Goal: Task Accomplishment & Management: Understand process/instructions

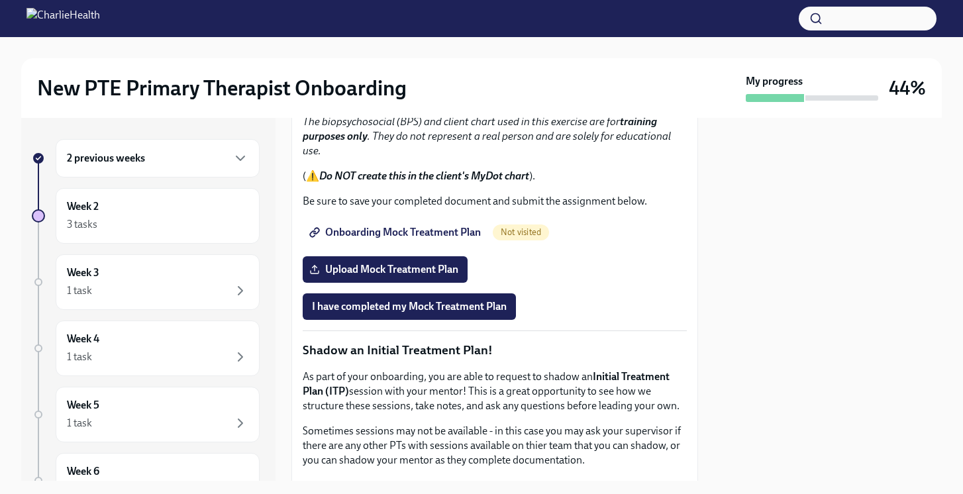
scroll to position [1112, 0]
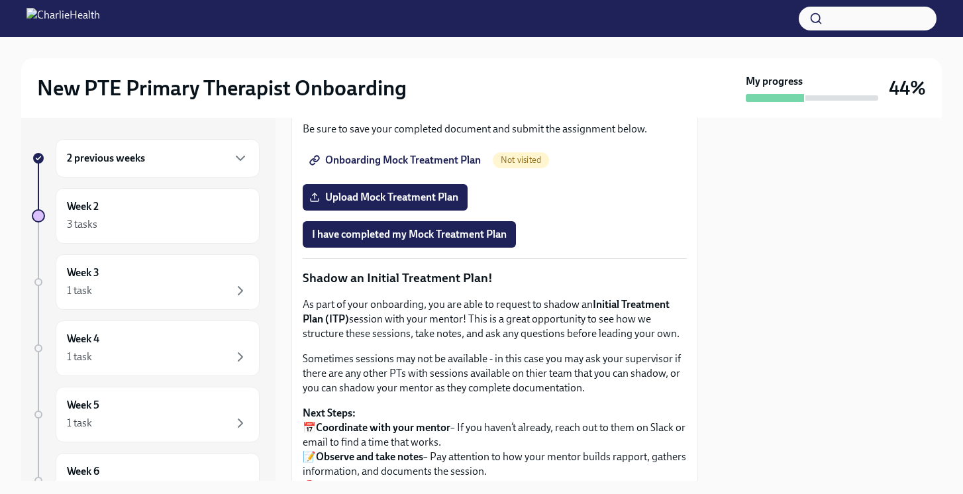
click at [384, 167] on span "Onboarding Mock Treatment Plan" at bounding box center [396, 160] width 169 height 13
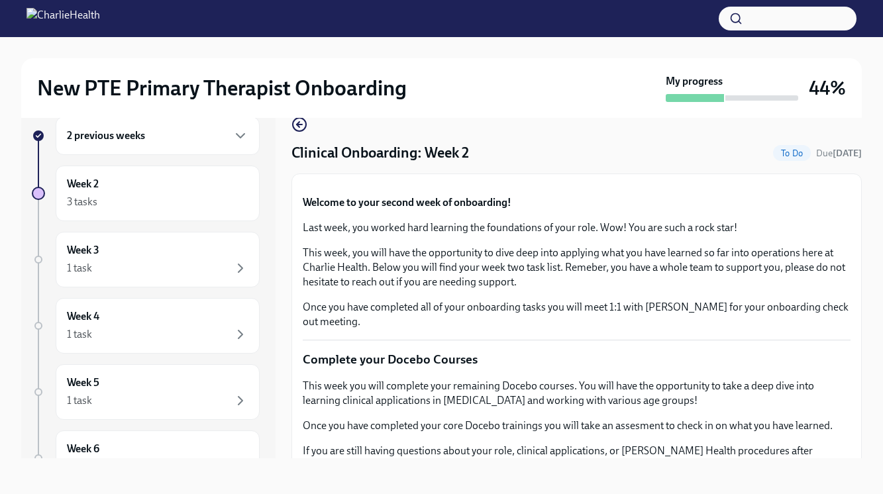
scroll to position [0, 0]
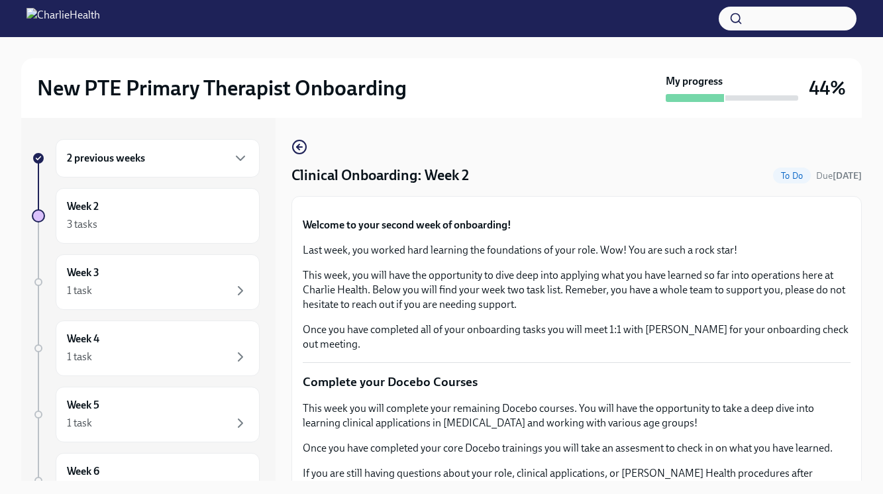
click at [174, 154] on div "2 previous weeks" at bounding box center [158, 158] width 182 height 16
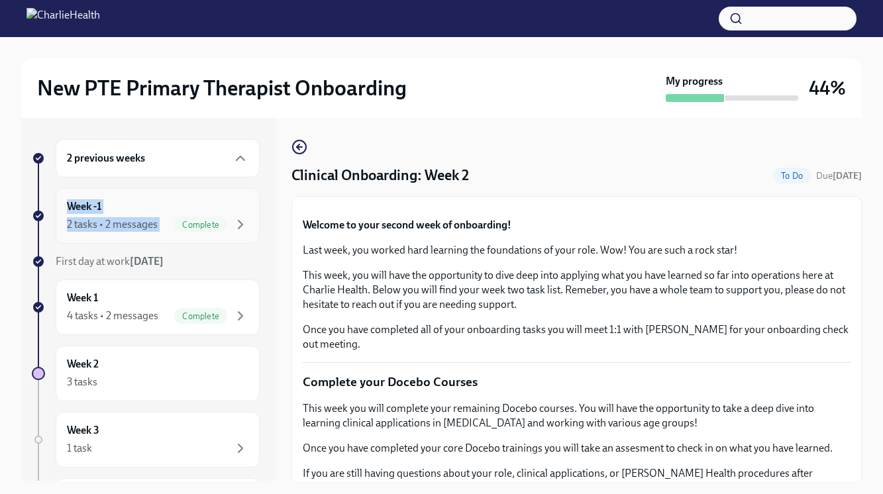
drag, startPoint x: 168, startPoint y: 162, endPoint x: 167, endPoint y: 221, distance: 58.3
click at [167, 221] on div "2 previous weeks Week -1 2 tasks • 2 messages Complete First day at work [DATE]…" at bounding box center [146, 441] width 228 height 605
click at [167, 221] on div "2 tasks • 2 messages Complete" at bounding box center [158, 225] width 182 height 16
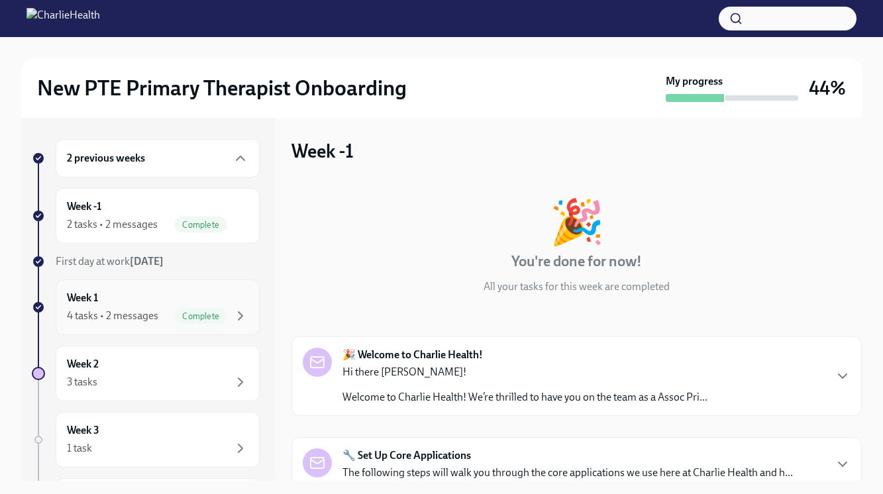
click at [177, 306] on div "Week 1 4 tasks • 2 messages Complete" at bounding box center [158, 307] width 182 height 33
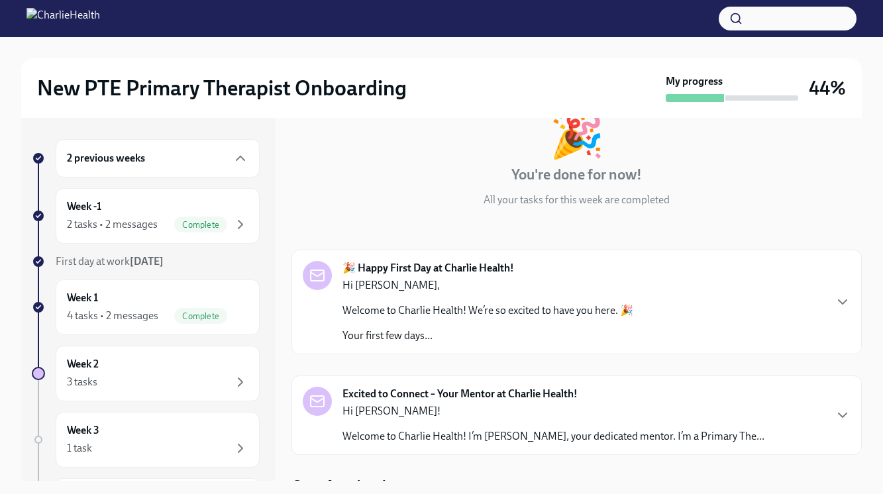
scroll to position [94, 0]
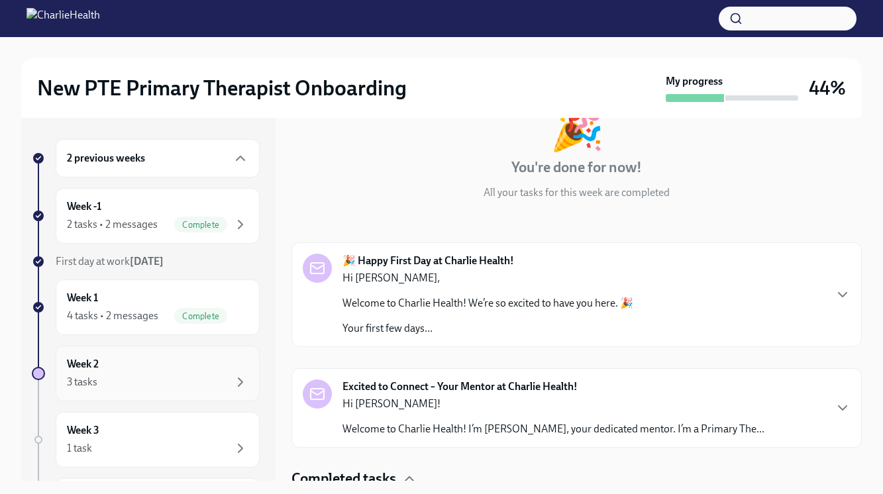
click at [140, 360] on div "Week 2 3 tasks" at bounding box center [158, 373] width 182 height 33
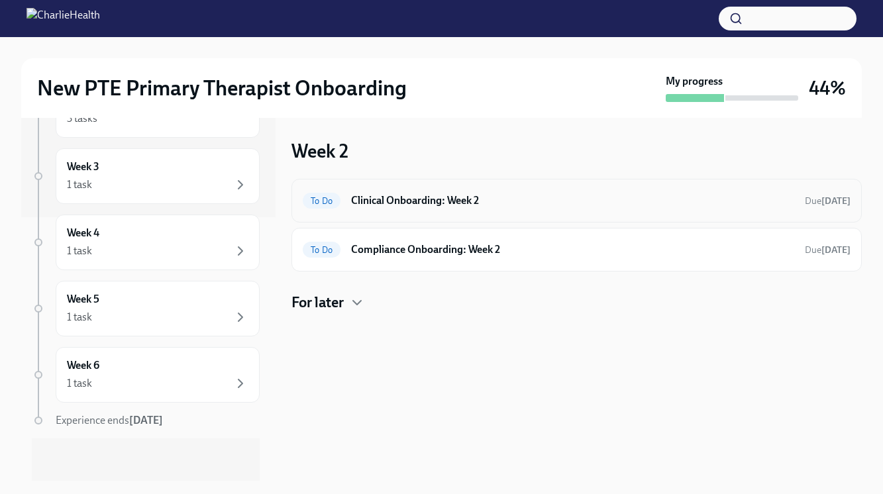
click at [386, 204] on h6 "Clinical Onboarding: Week 2" at bounding box center [572, 200] width 443 height 15
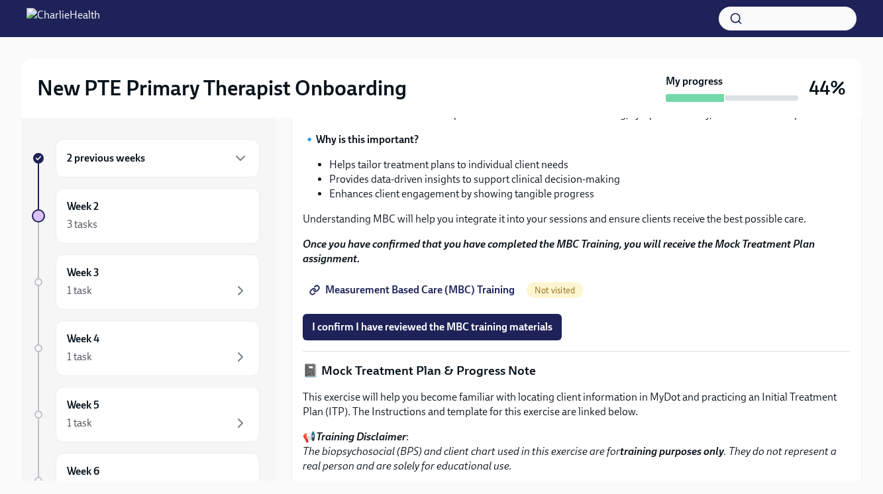
scroll to position [628, 0]
